Goal: Task Accomplishment & Management: Complete application form

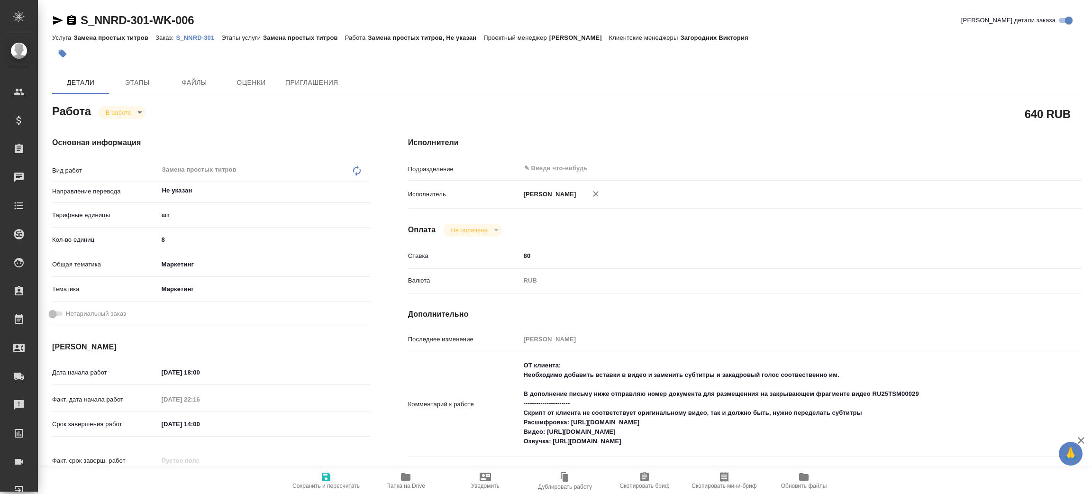
type textarea "x"
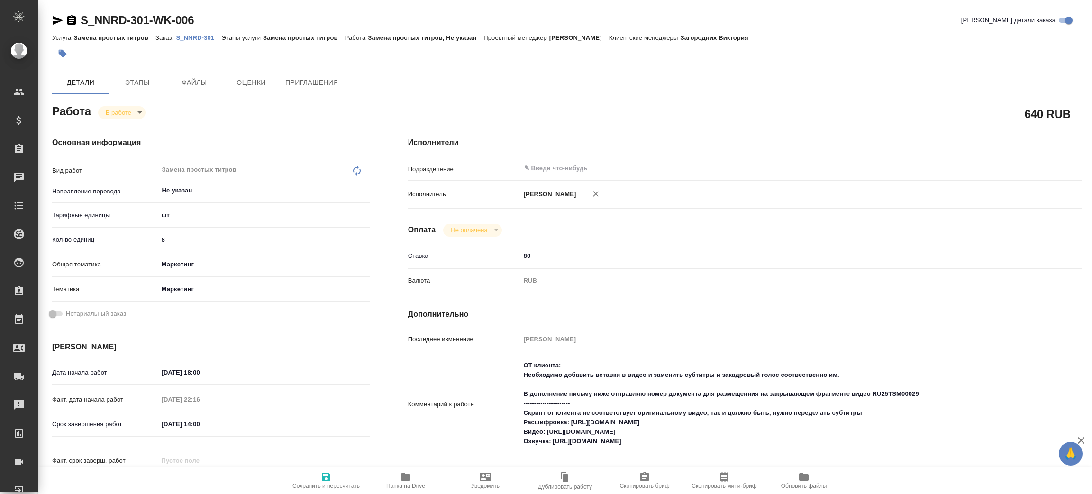
type textarea "x"
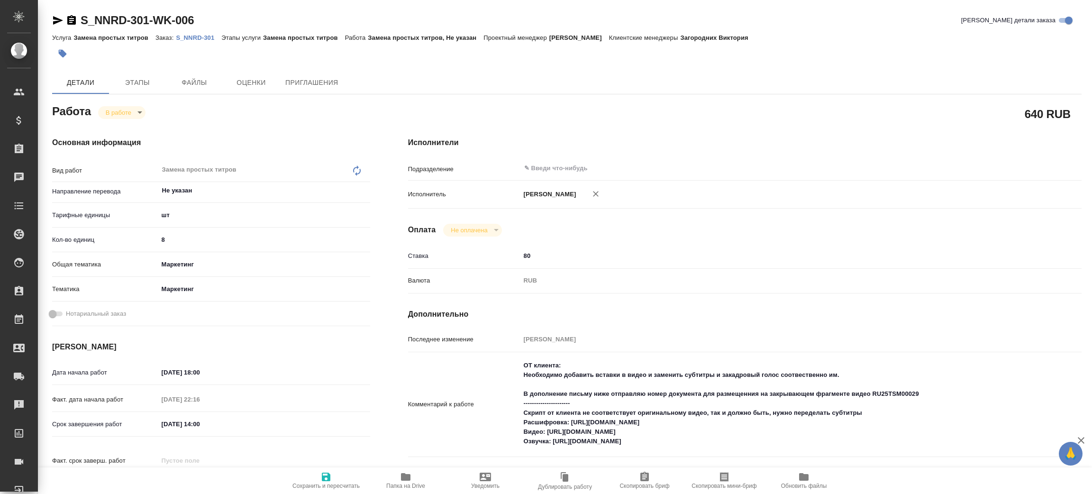
type textarea "x"
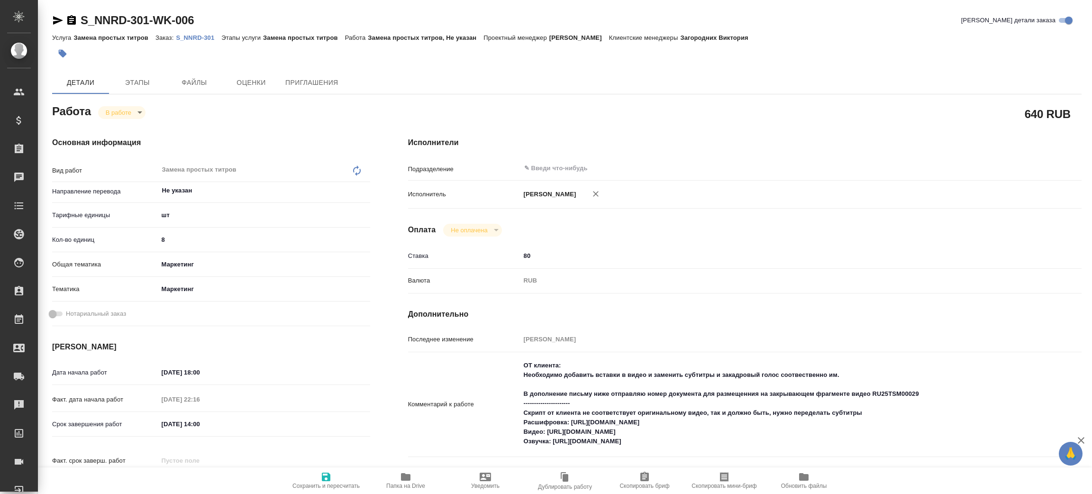
type textarea "x"
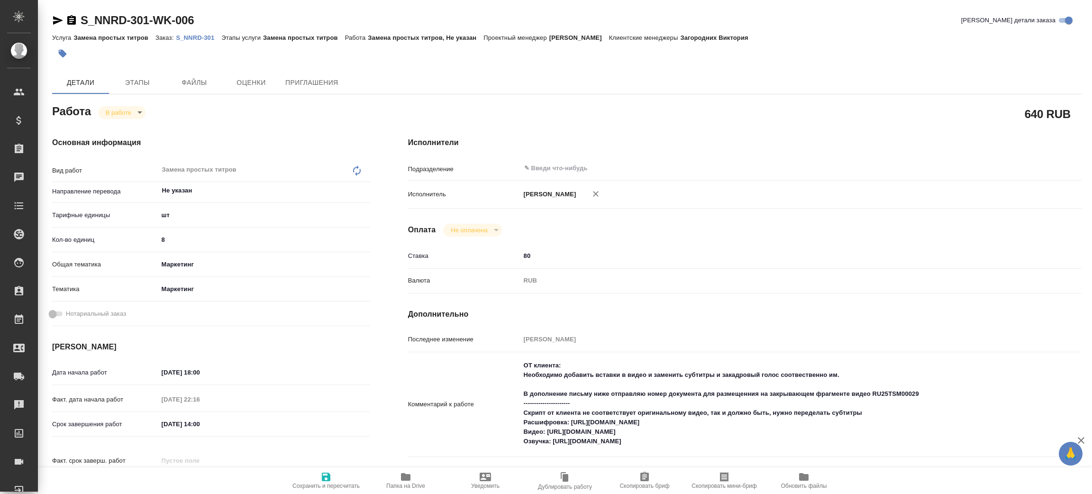
type textarea "x"
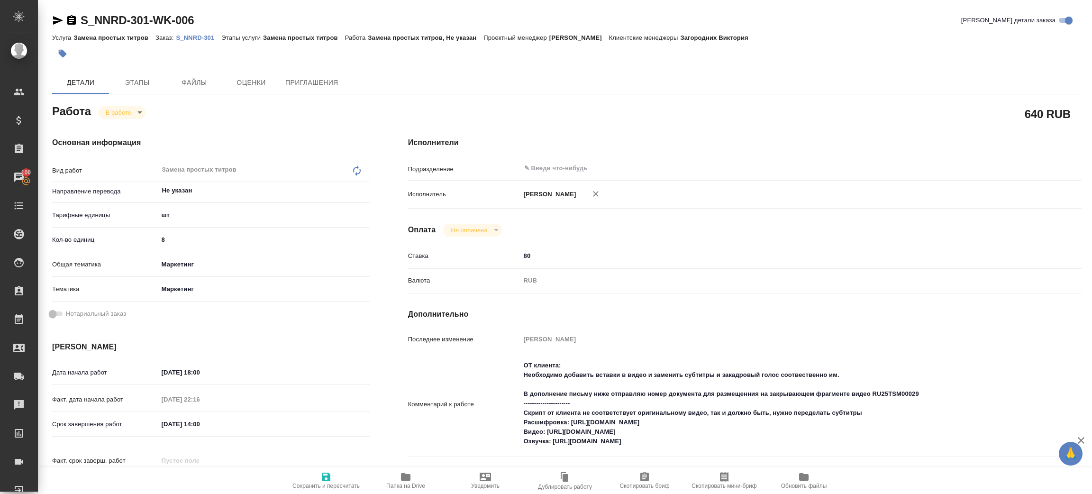
click at [203, 38] on p "S_NNRD-301" at bounding box center [198, 37] width 45 height 7
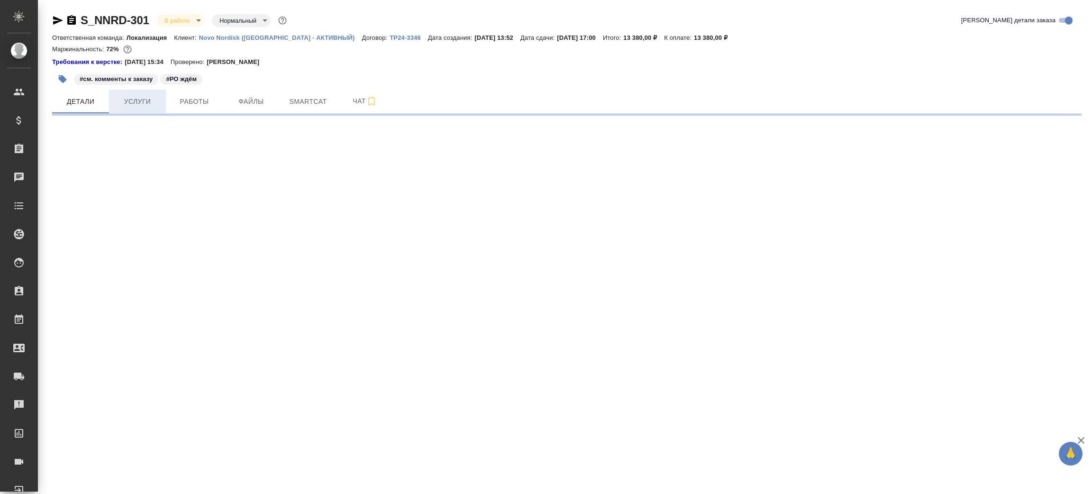
select select "RU"
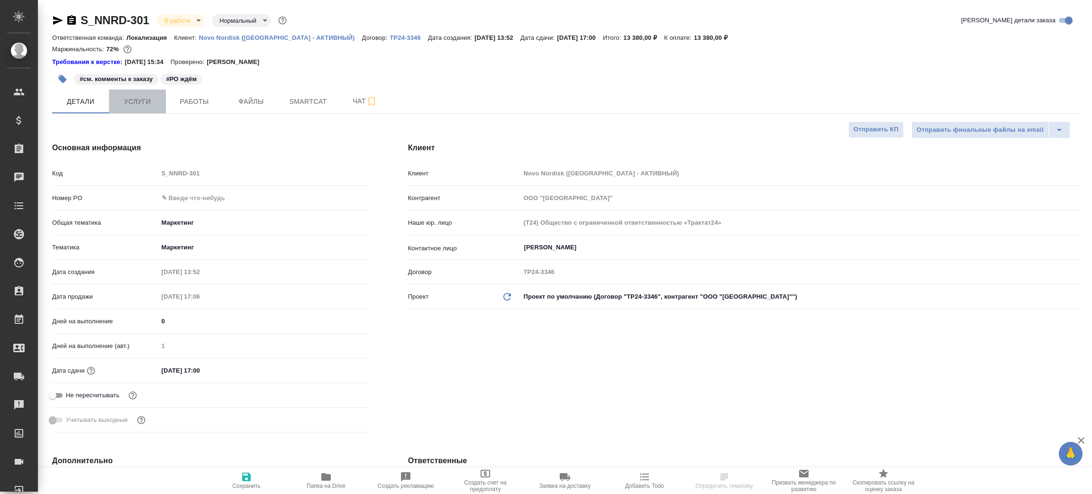
click at [135, 103] on span "Услуги" at bounding box center [137, 102] width 45 height 12
type textarea "x"
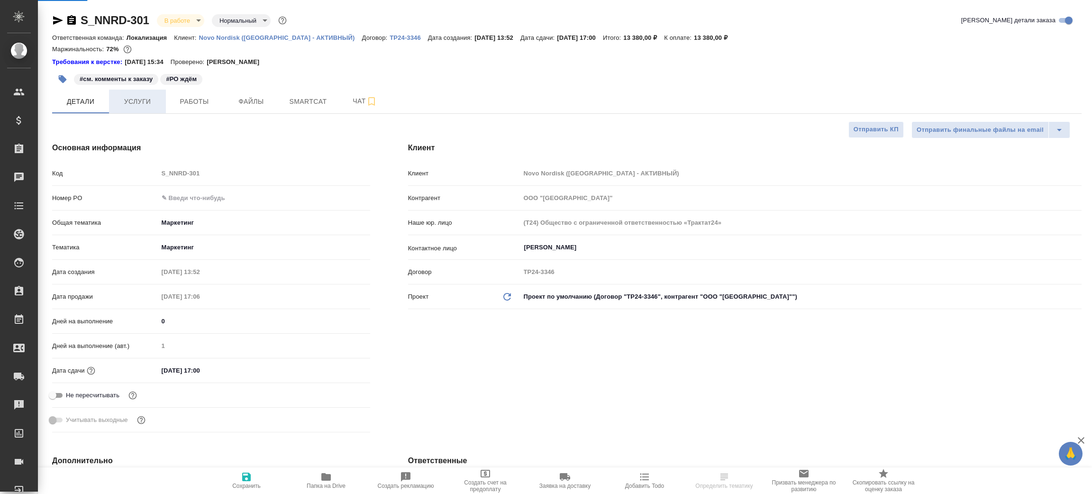
type textarea "x"
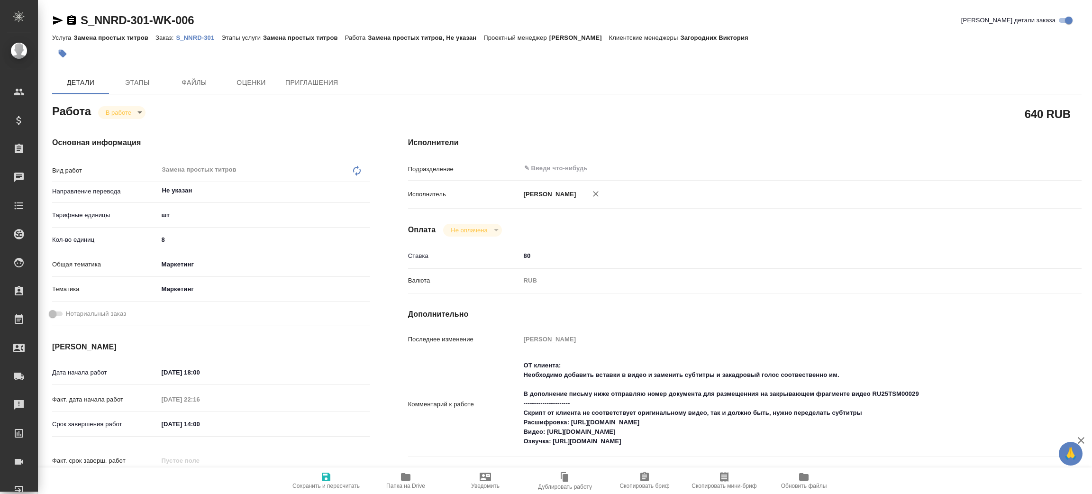
type textarea "x"
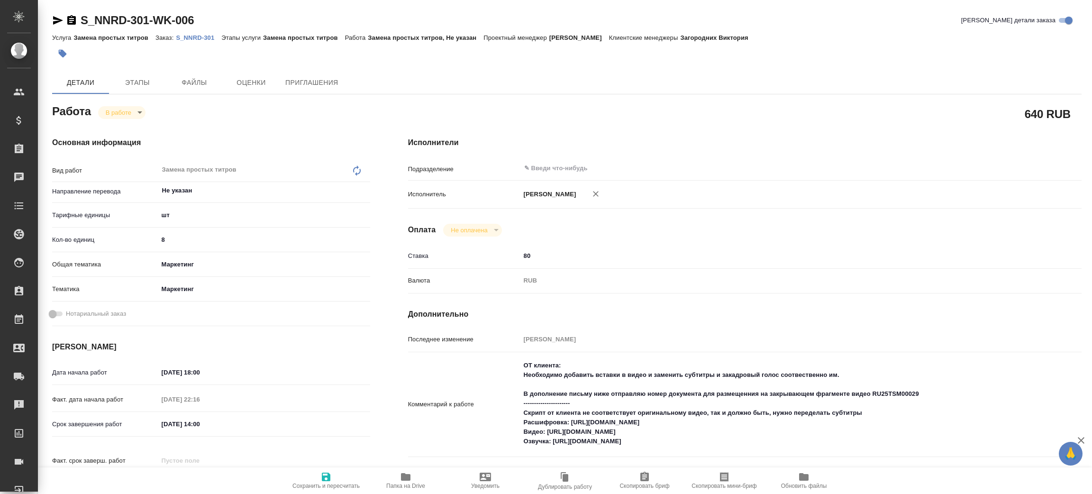
type textarea "x"
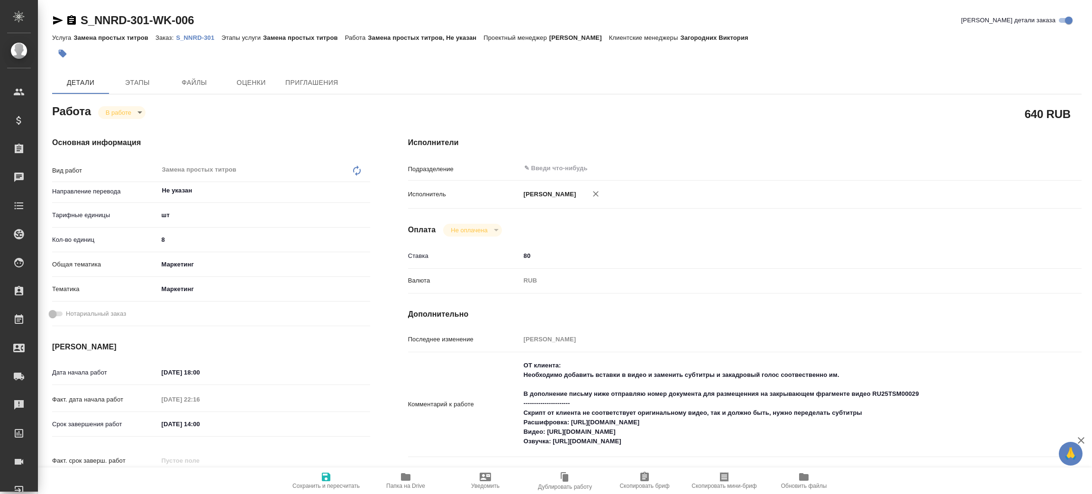
type textarea "x"
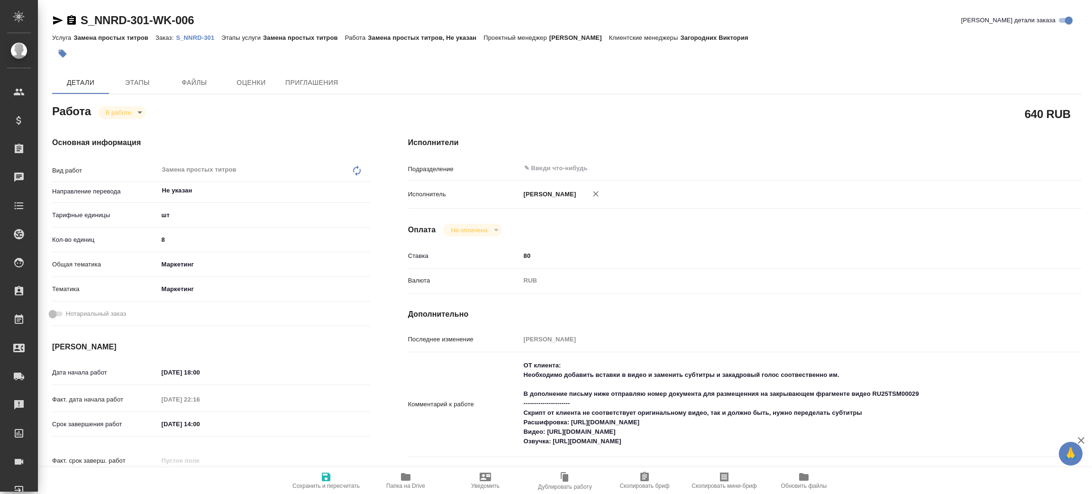
type textarea "x"
